Goal: Task Accomplishment & Management: Manage account settings

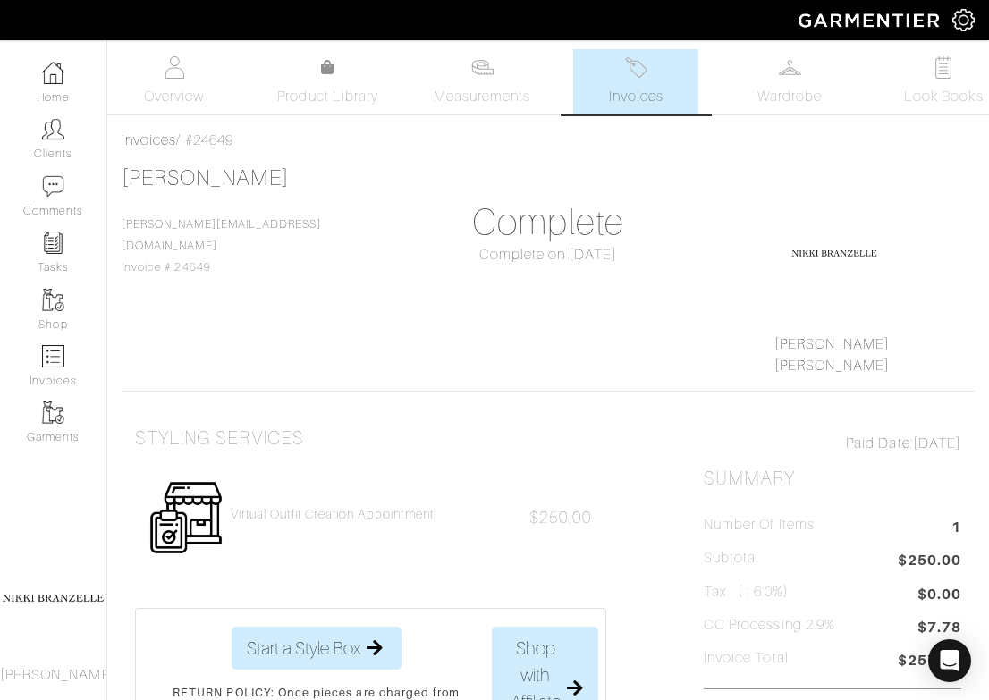
click at [62, 134] on img at bounding box center [53, 129] width 22 height 22
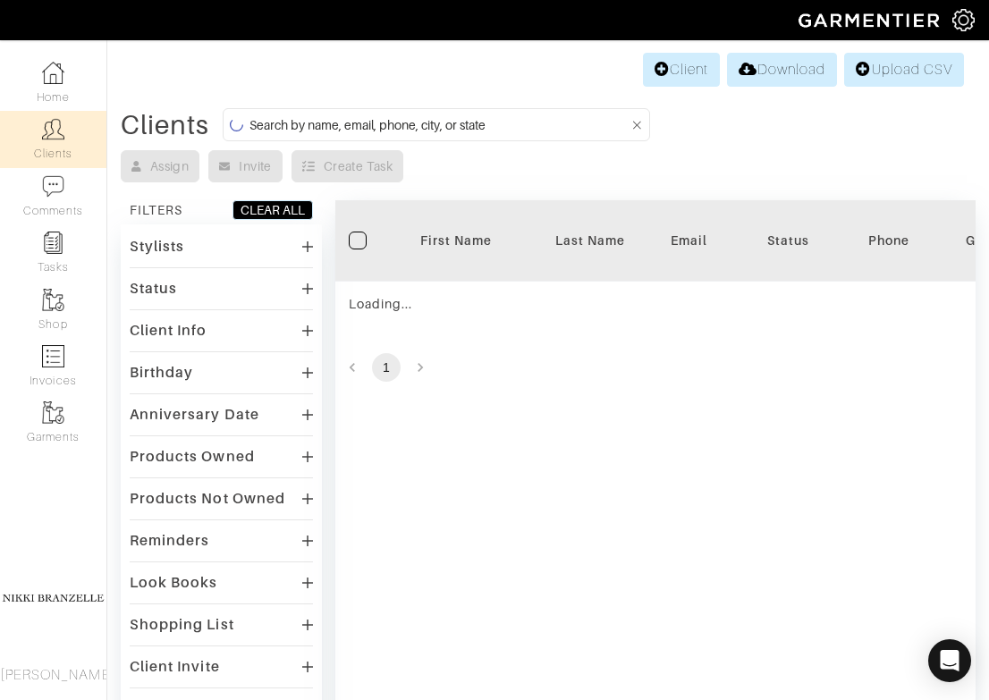
click at [365, 125] on input at bounding box center [439, 125] width 380 height 22
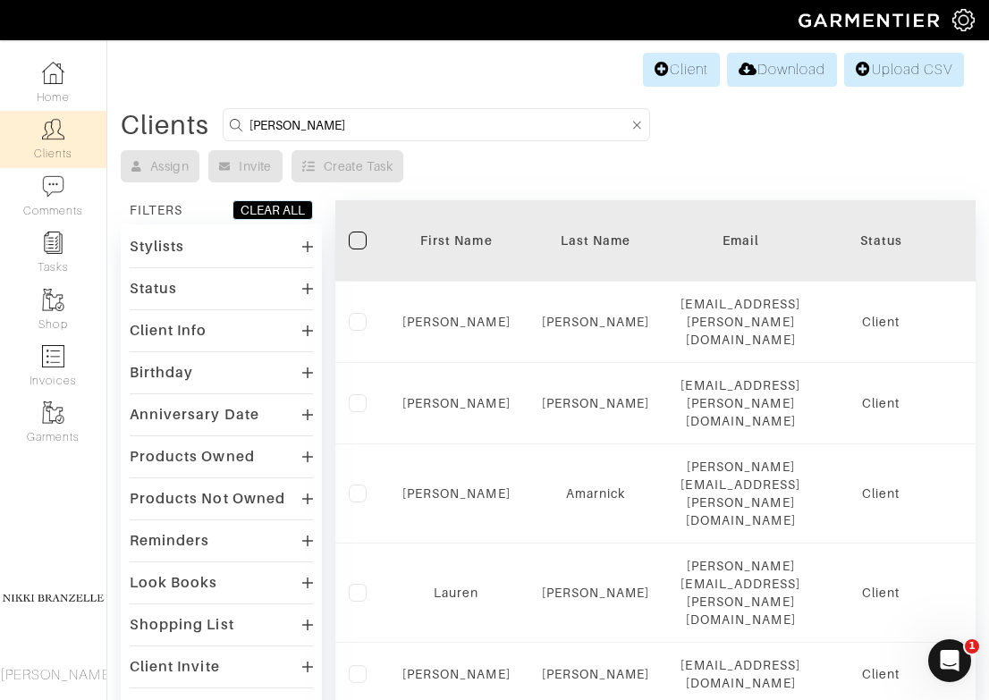
type input "rachel"
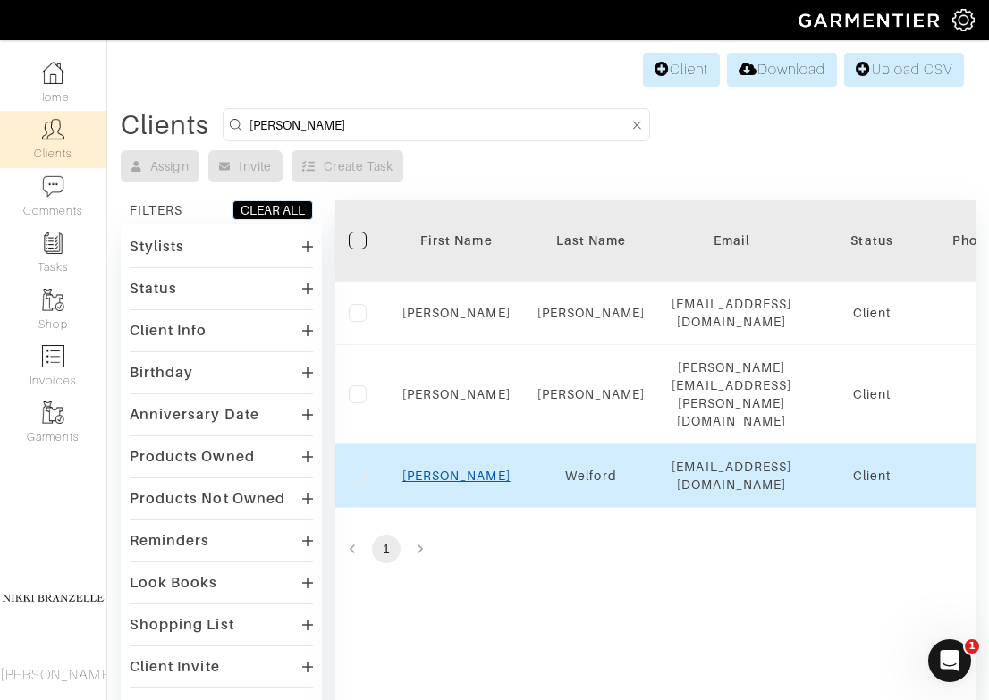
click at [446, 468] on link "[PERSON_NAME]" at bounding box center [456, 475] width 108 height 14
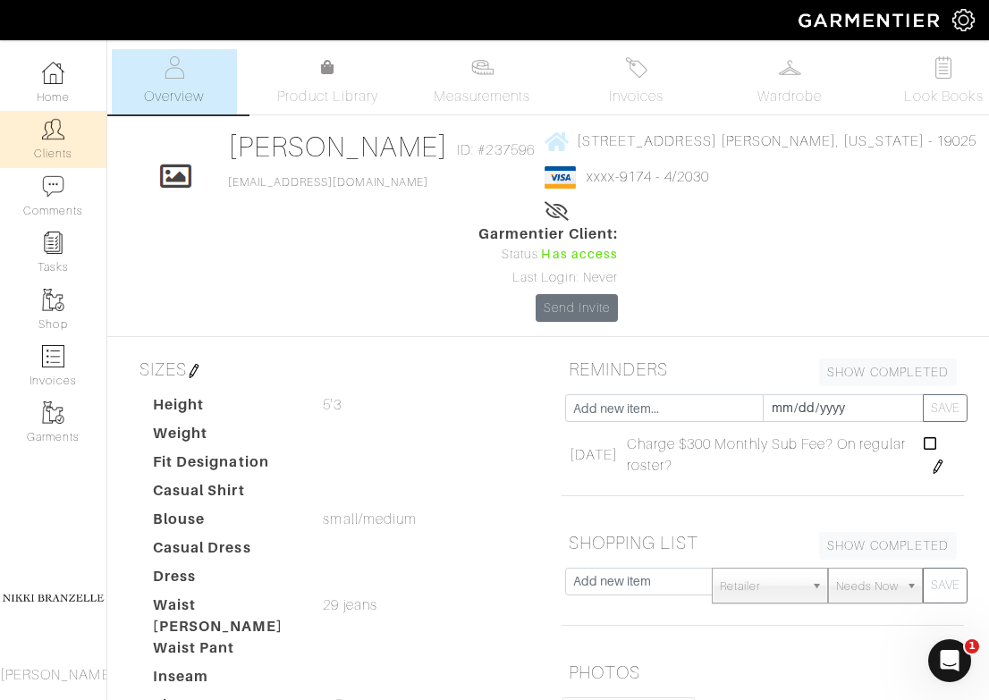
click at [90, 125] on link "Clients" at bounding box center [53, 139] width 106 height 56
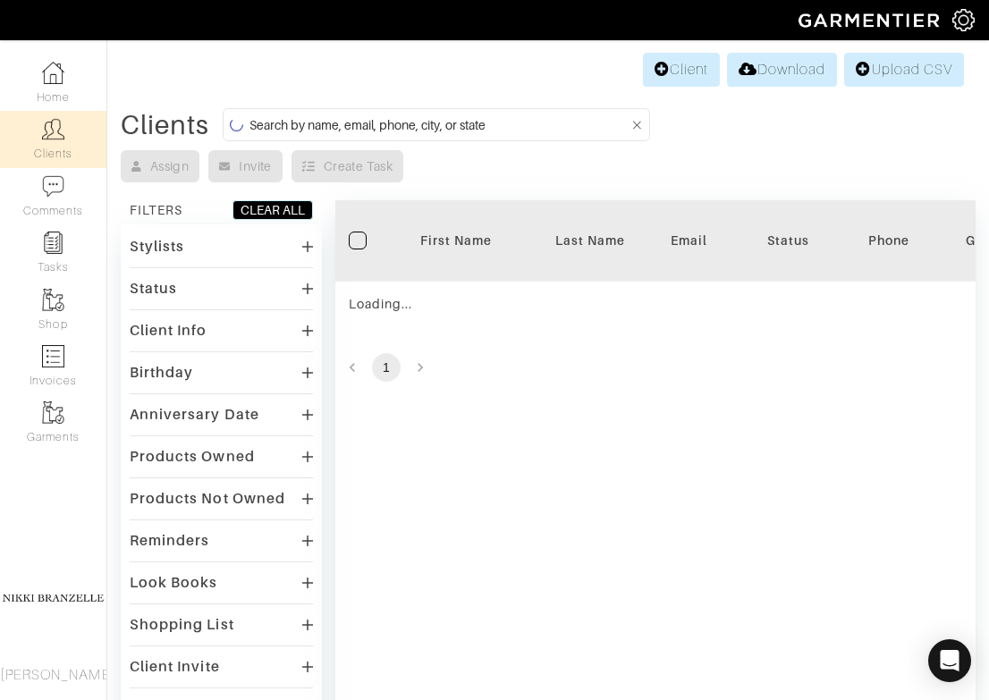
click at [260, 125] on input at bounding box center [439, 125] width 380 height 22
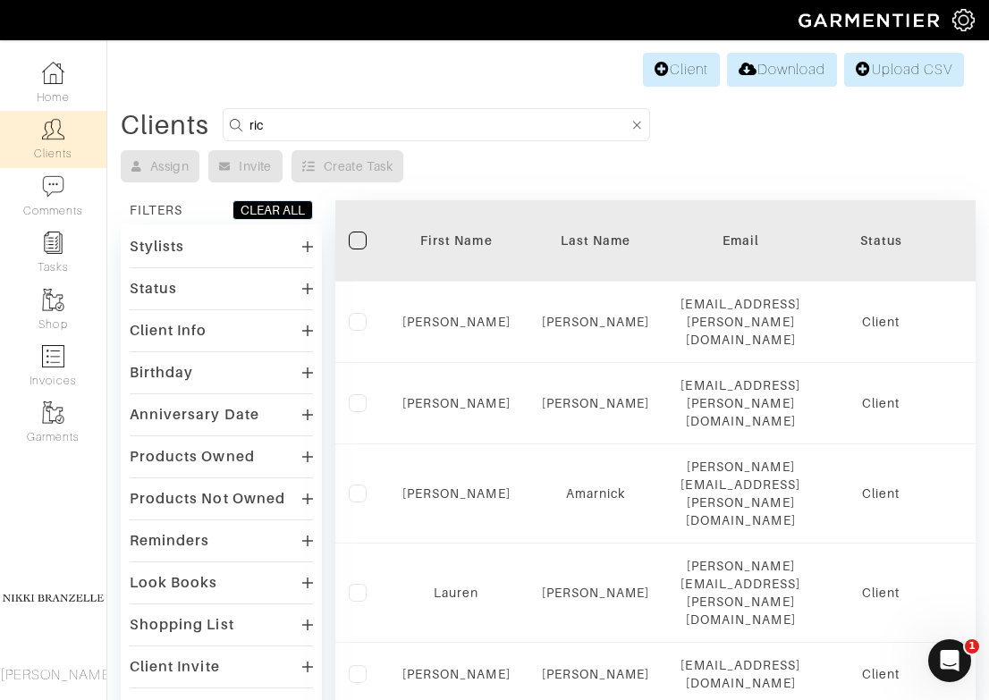
type input "rich"
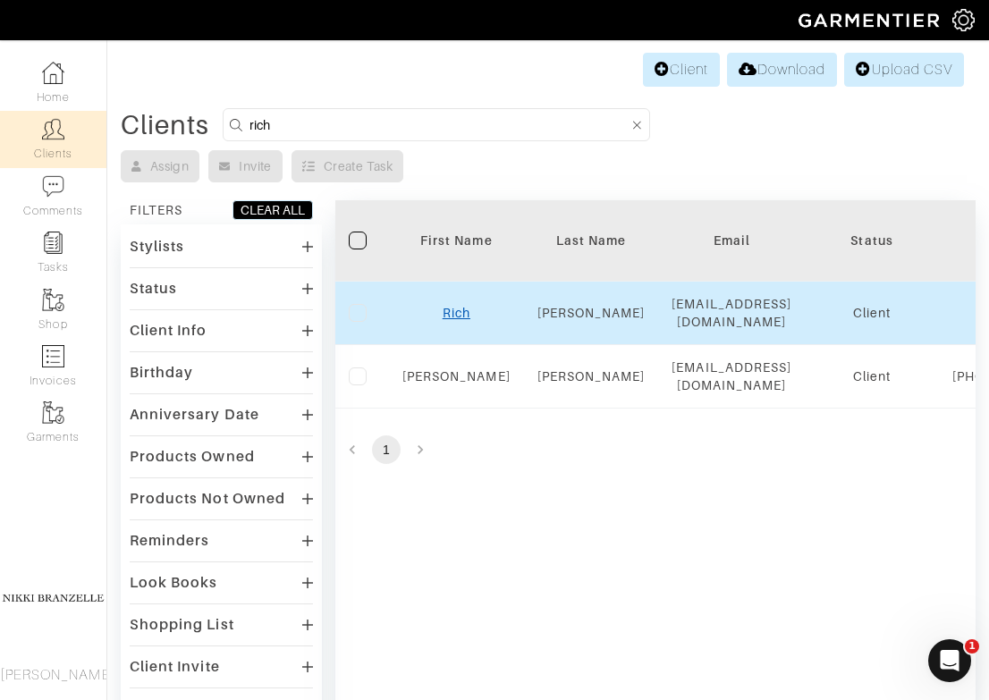
click at [461, 306] on link "Rich" at bounding box center [456, 313] width 28 height 14
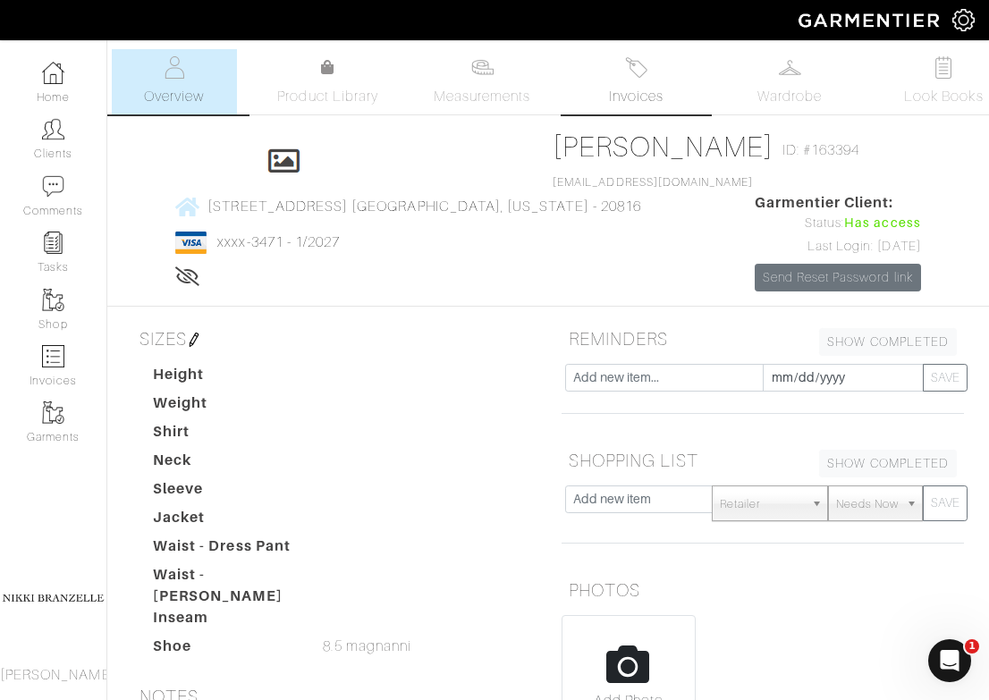
click at [633, 85] on link "Invoices" at bounding box center [635, 81] width 125 height 65
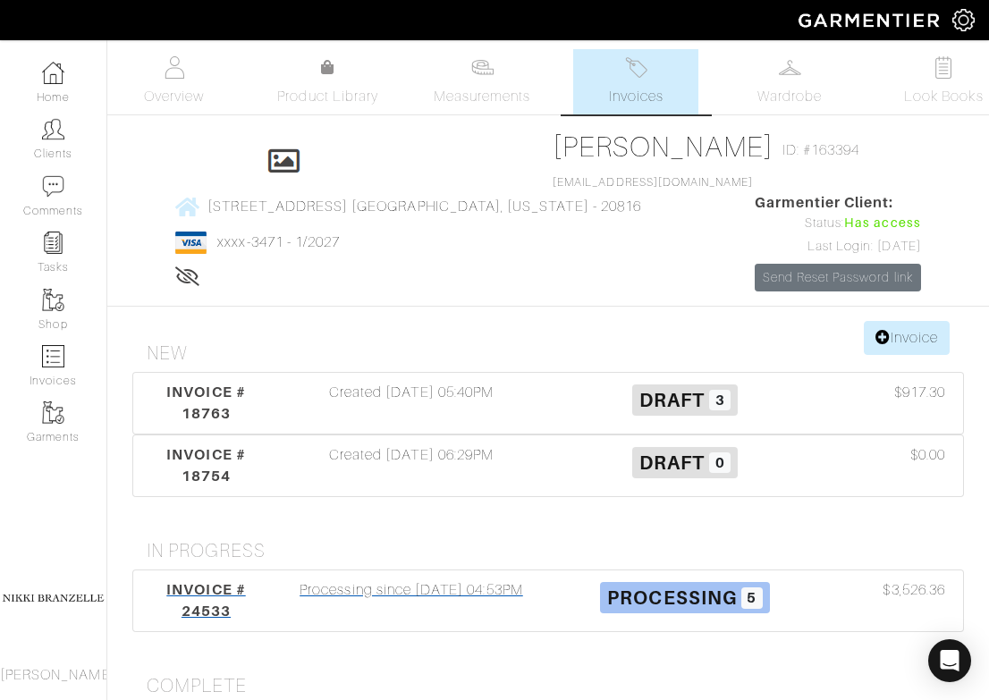
click at [209, 581] on span "INVOICE # 24533" at bounding box center [205, 600] width 79 height 38
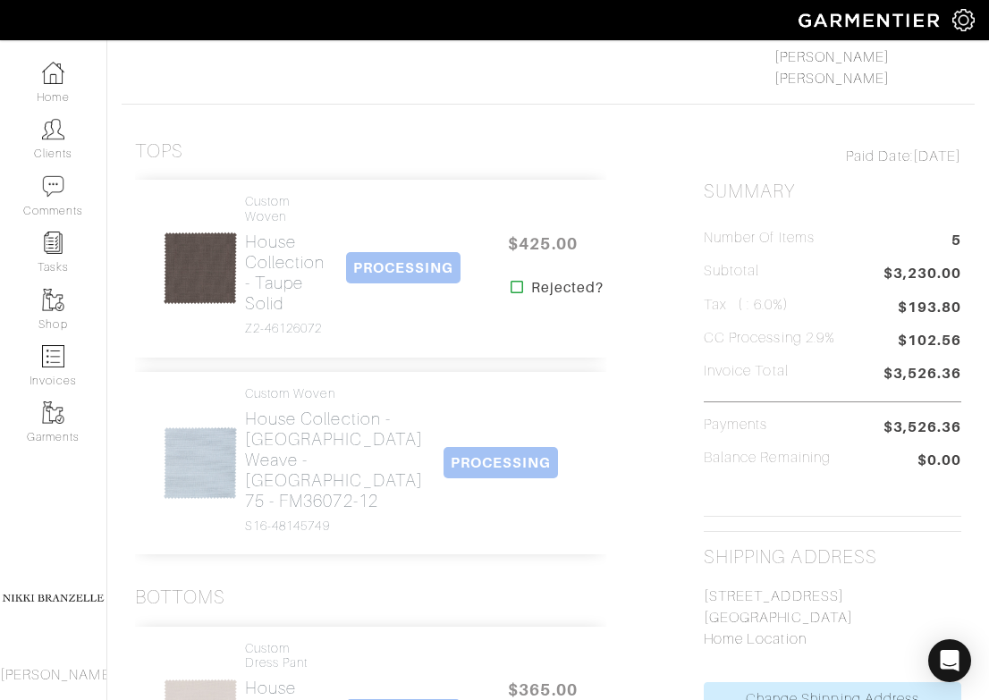
scroll to position [288, 0]
click at [290, 291] on h2 "House Collection - Taupe Solid" at bounding box center [285, 272] width 80 height 82
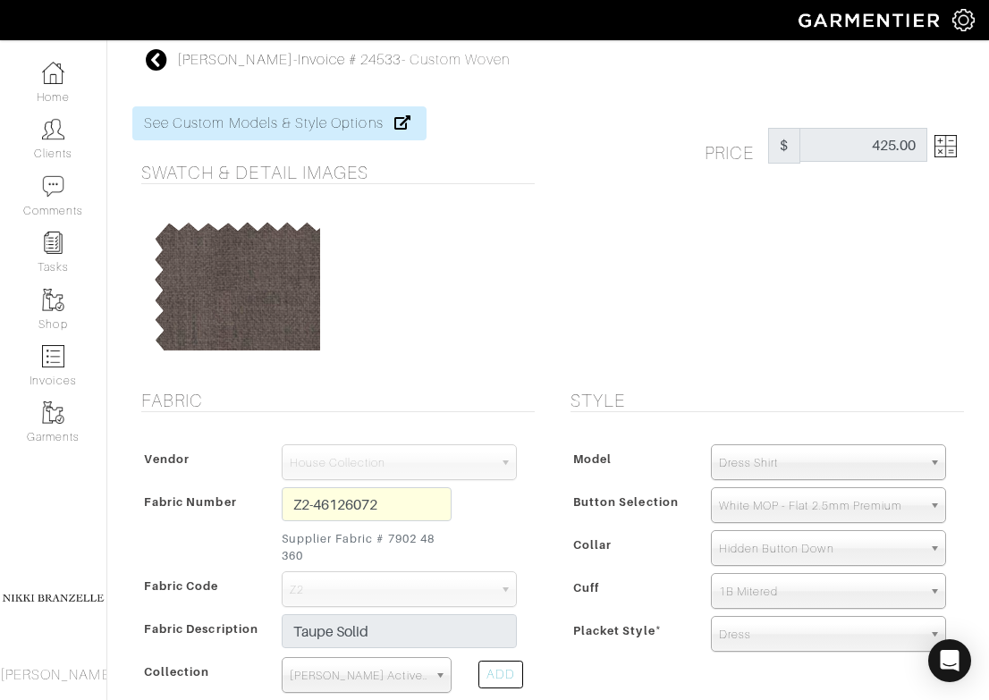
click at [952, 144] on img at bounding box center [945, 146] width 22 height 22
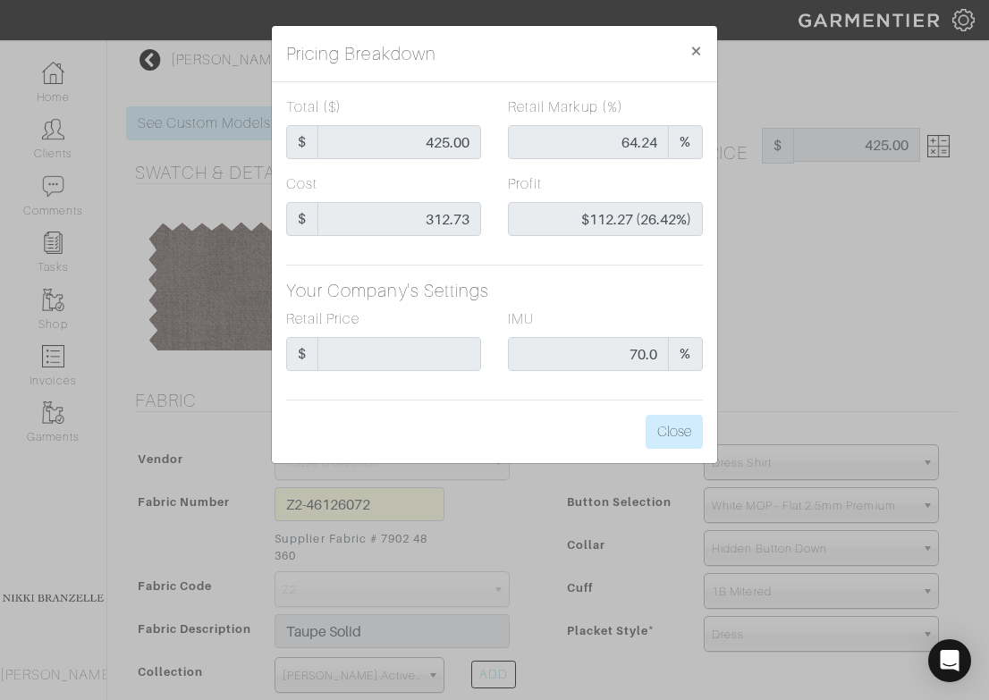
click at [851, 244] on div "Pricing Breakdown × Total ($) $ 425.00 Retail Markup (%) 64.24 % Cost $ 312.73 …" at bounding box center [494, 350] width 989 height 700
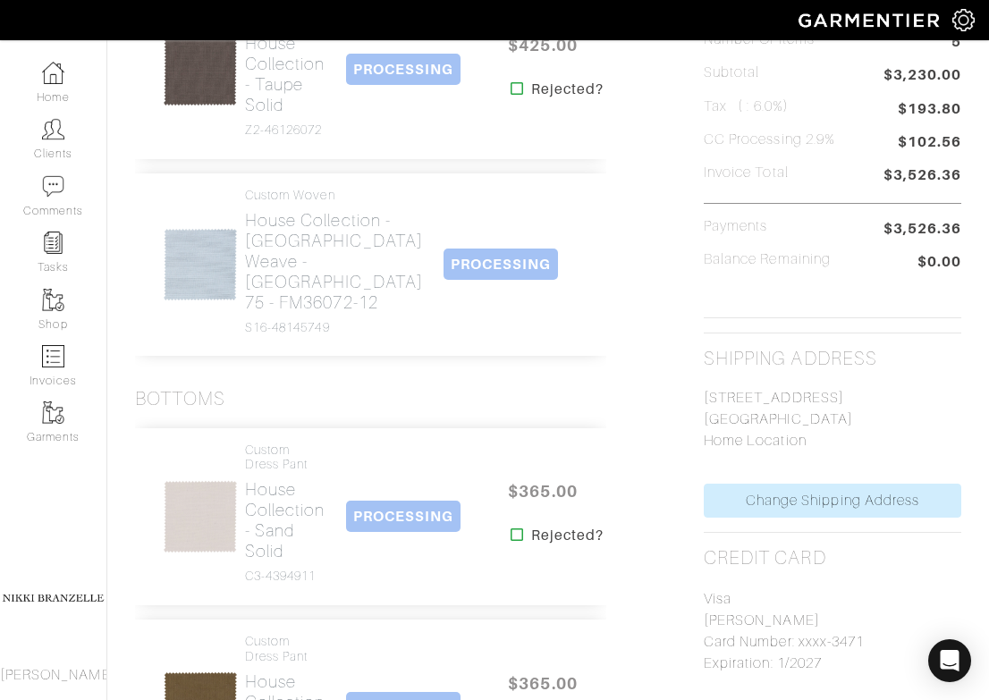
scroll to position [520, 0]
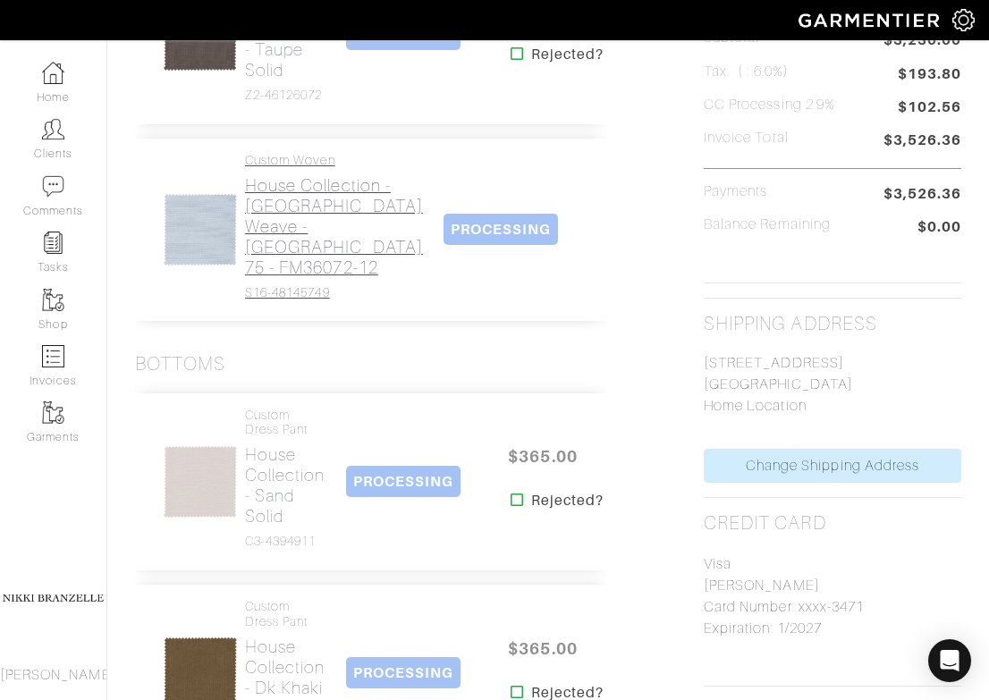
click at [282, 278] on h2 "House Collection - [GEOGRAPHIC_DATA] weave - [GEOGRAPHIC_DATA] 75 - FM36072-12" at bounding box center [334, 226] width 178 height 103
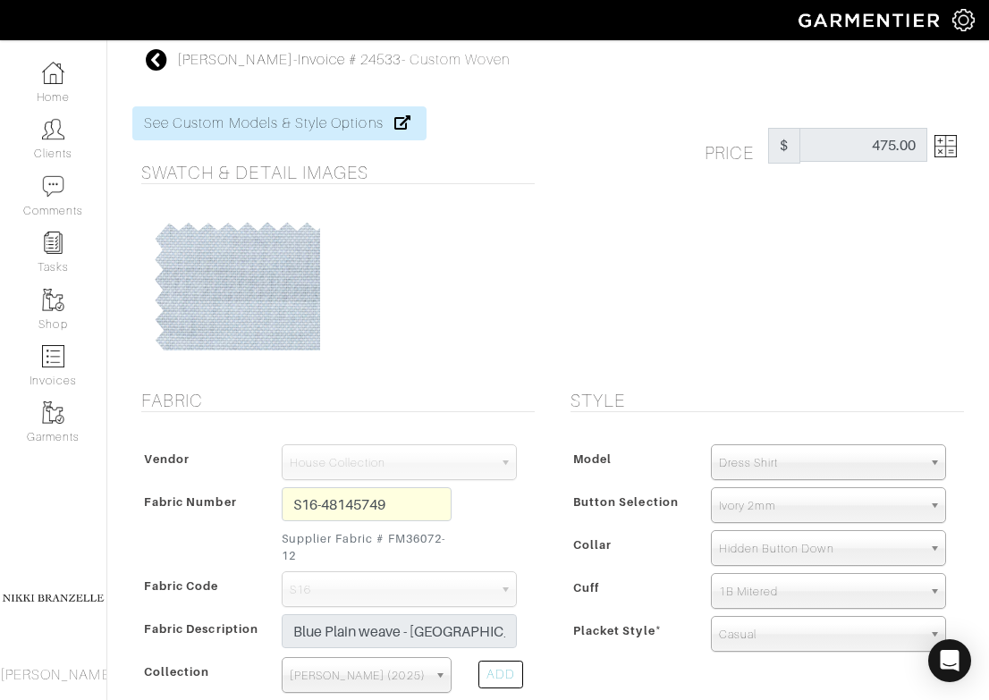
click at [944, 155] on img at bounding box center [945, 146] width 22 height 22
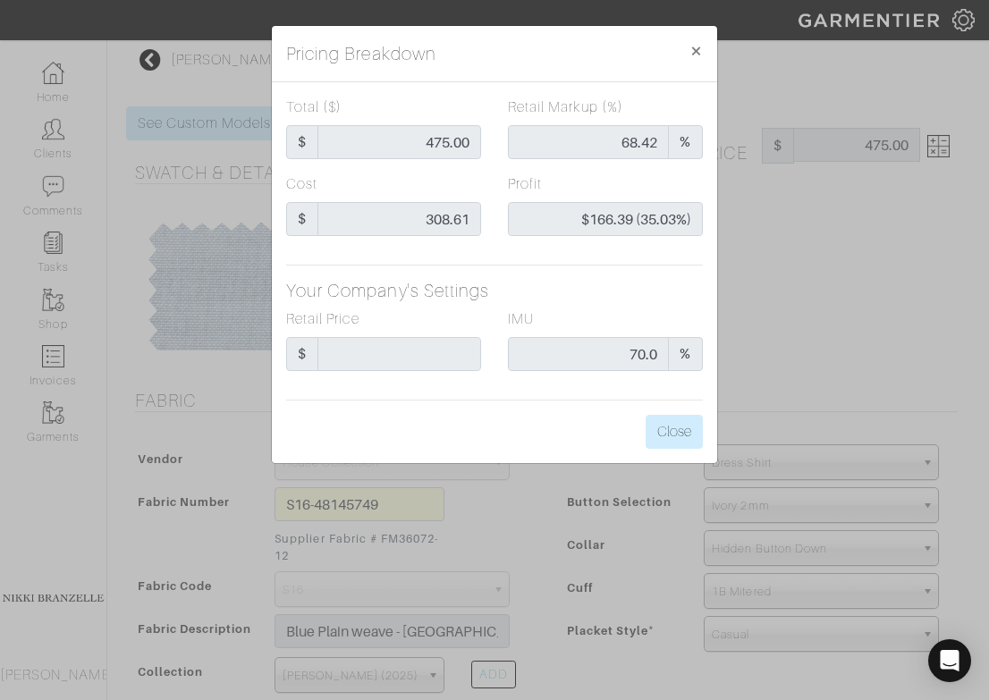
click at [871, 231] on div "Pricing Breakdown × Total ($) $ 475.00 Retail Markup (%) 68.42 % Cost $ 308.61 …" at bounding box center [494, 350] width 989 height 700
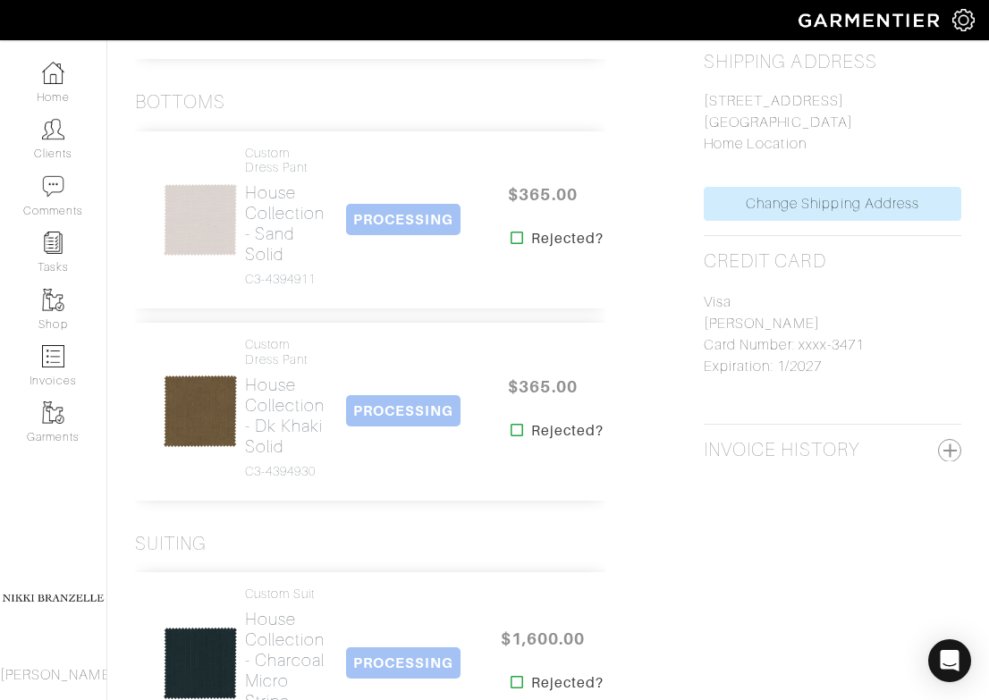
scroll to position [828, 0]
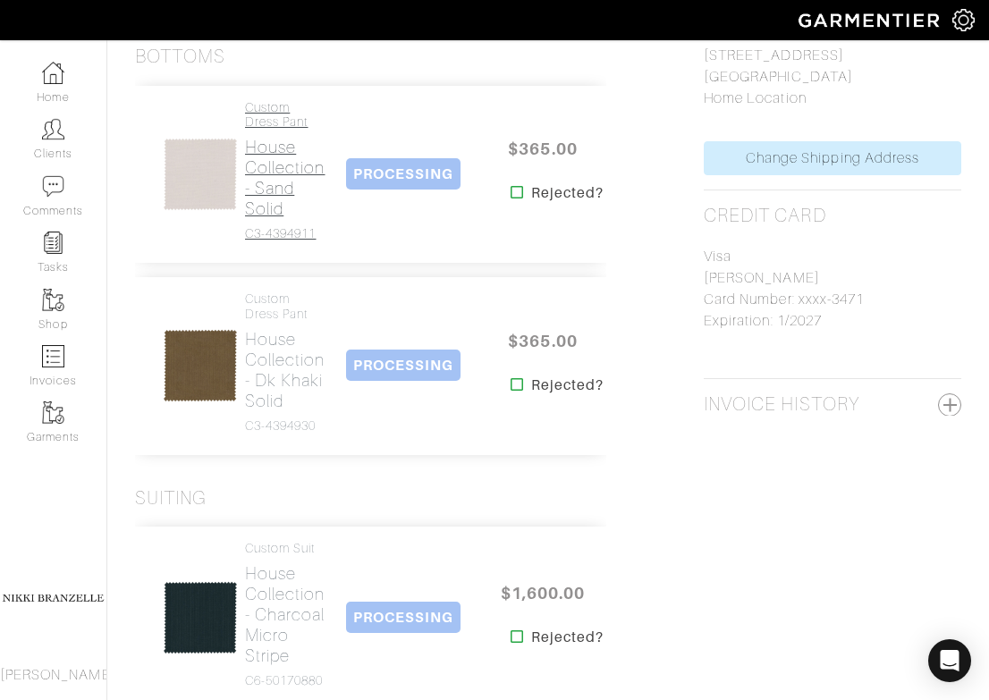
click at [274, 219] on h2 "House Collection - Sand Solid" at bounding box center [285, 178] width 80 height 82
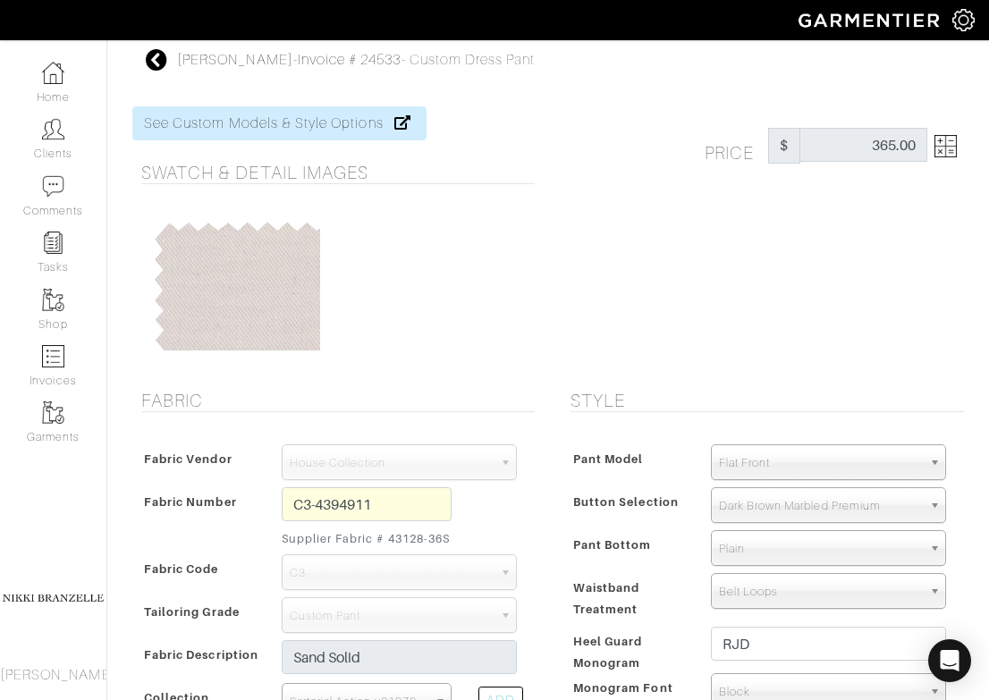
click at [941, 147] on img at bounding box center [945, 146] width 22 height 22
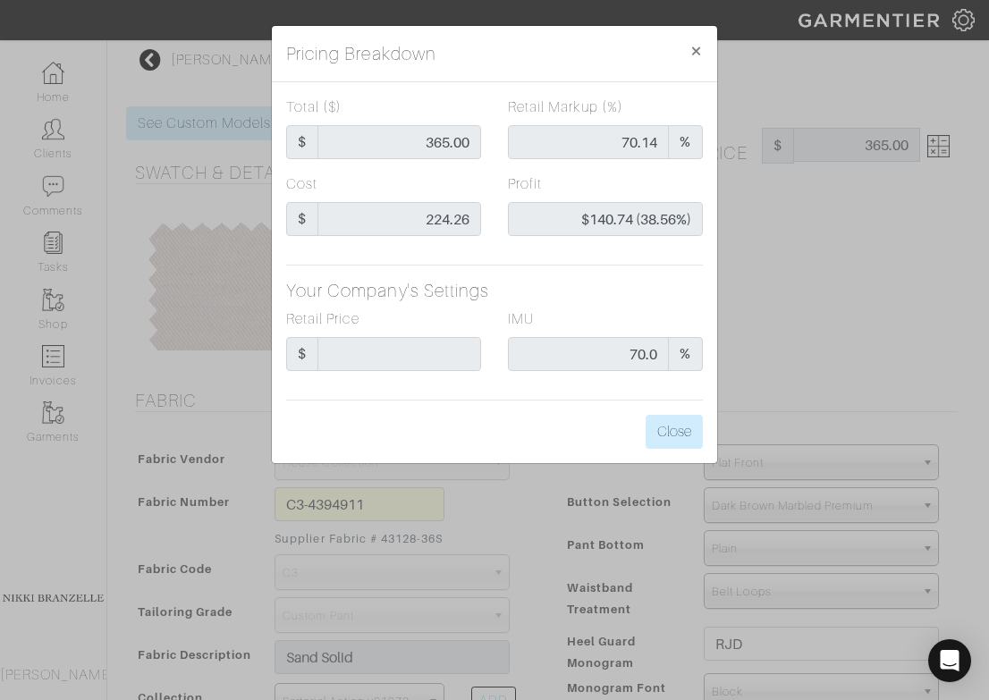
scroll to position [828, 0]
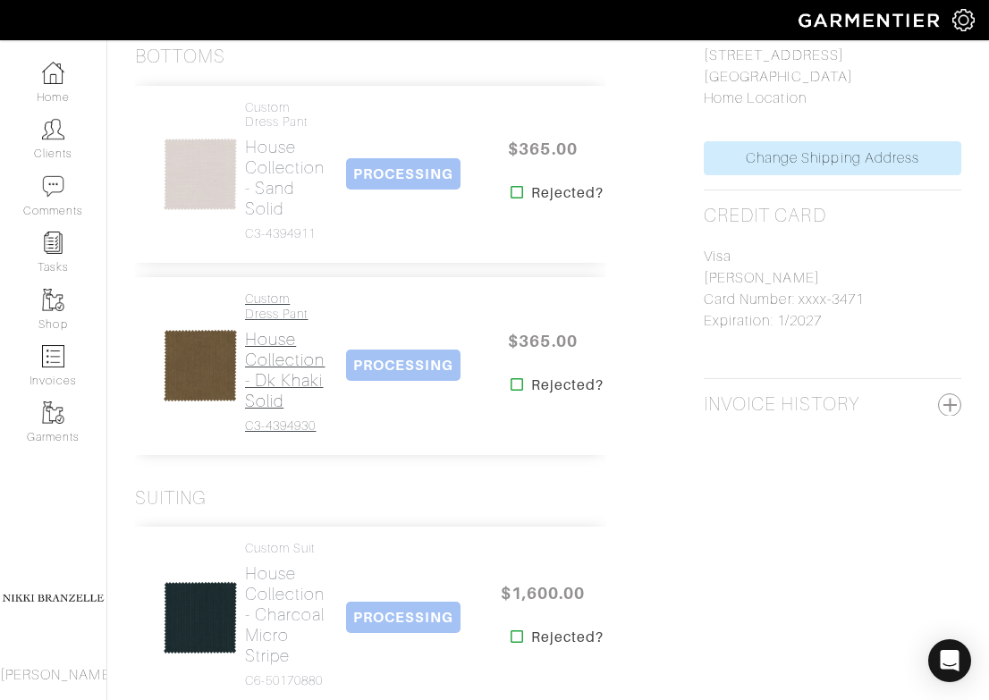
click at [253, 411] on h2 "House Collection - Dk Khaki Solid" at bounding box center [285, 370] width 80 height 82
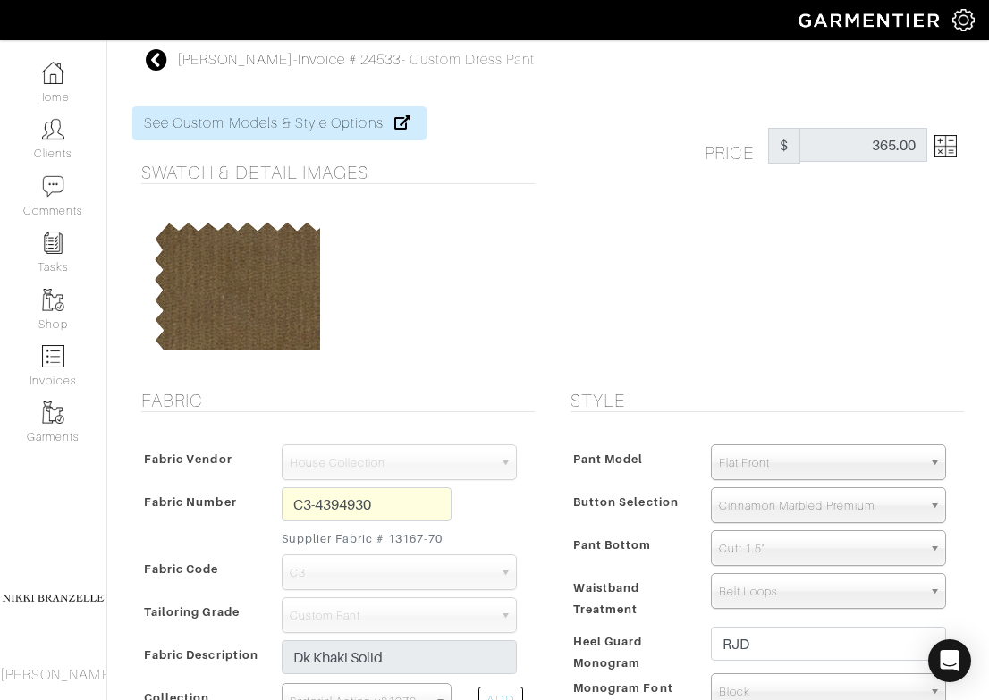
click at [951, 155] on img at bounding box center [945, 146] width 22 height 22
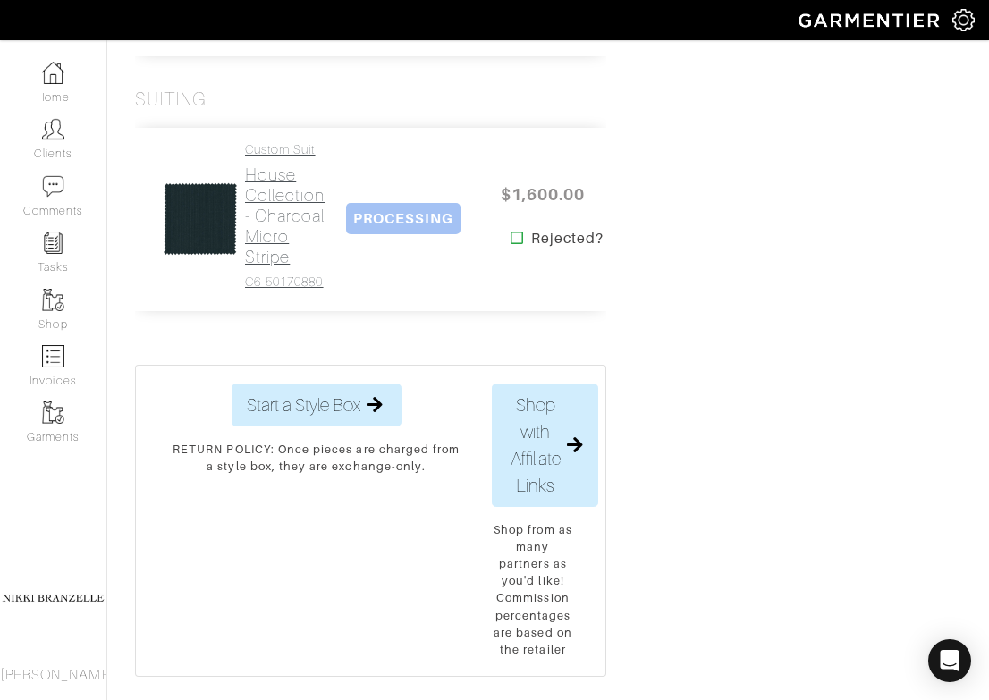
scroll to position [1231, 0]
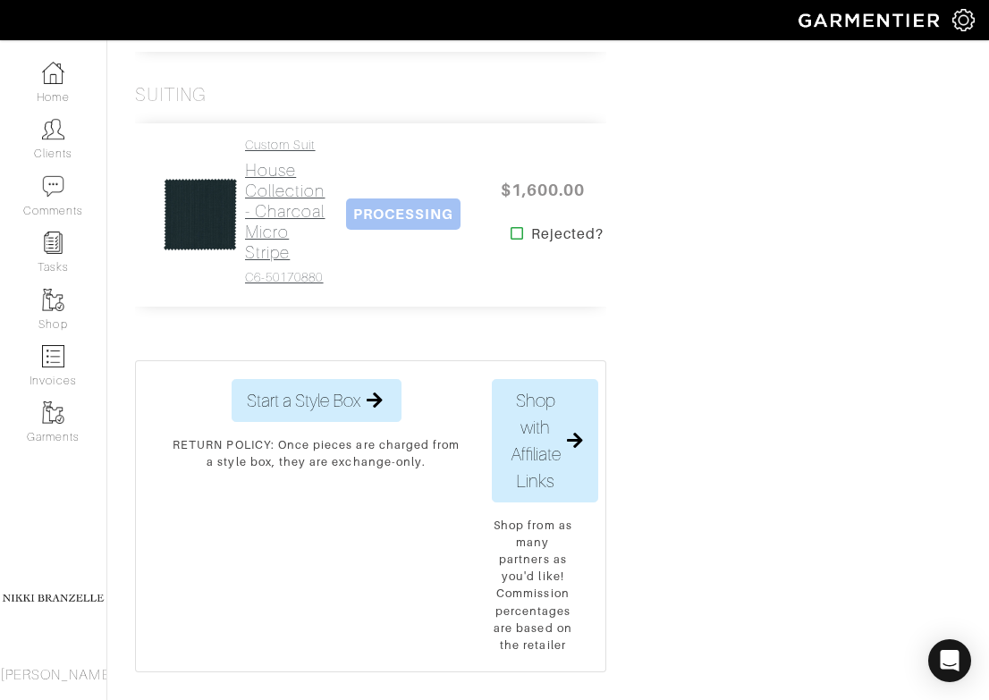
click at [270, 263] on h2 "House Collection - Charcoal Micro Stripe" at bounding box center [285, 211] width 80 height 103
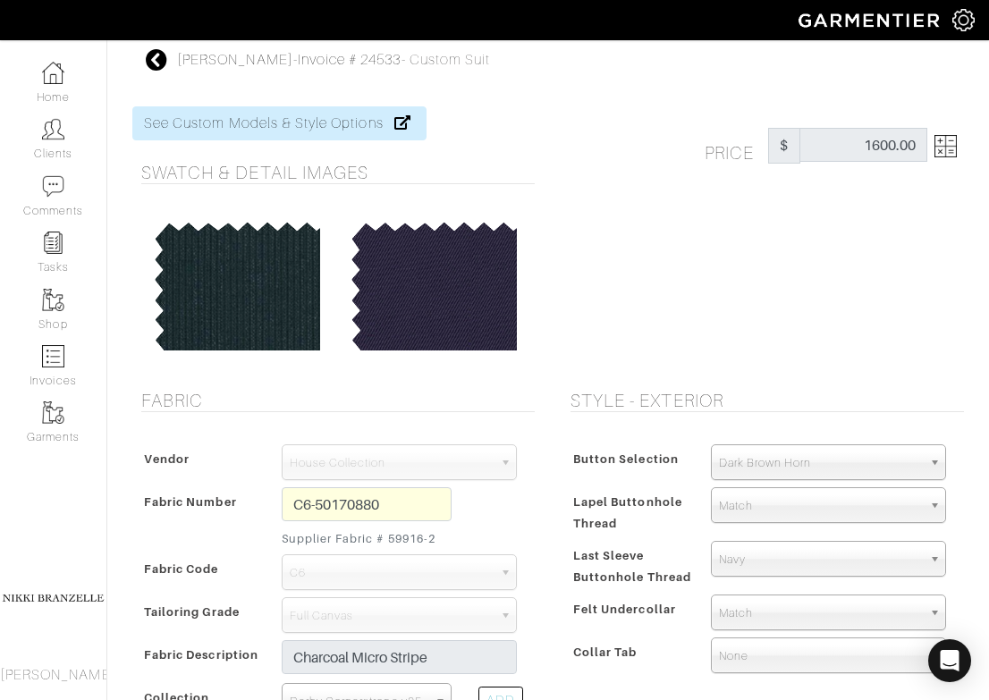
click at [940, 156] on img at bounding box center [945, 146] width 22 height 22
